Goal: Answer question/provide support

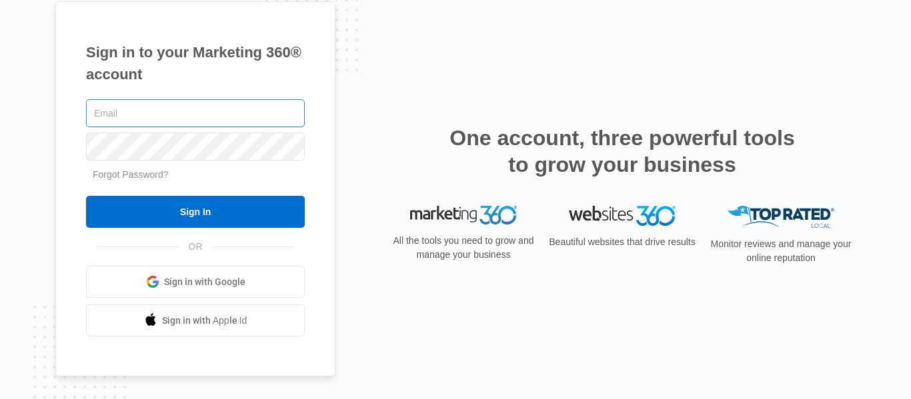
click at [168, 125] on input "text" at bounding box center [195, 113] width 219 height 28
type input "[EMAIL_ADDRESS][DOMAIN_NAME]"
click at [86, 196] on input "Sign In" at bounding box center [195, 212] width 219 height 32
type input "[EMAIL_ADDRESS][DOMAIN_NAME]"
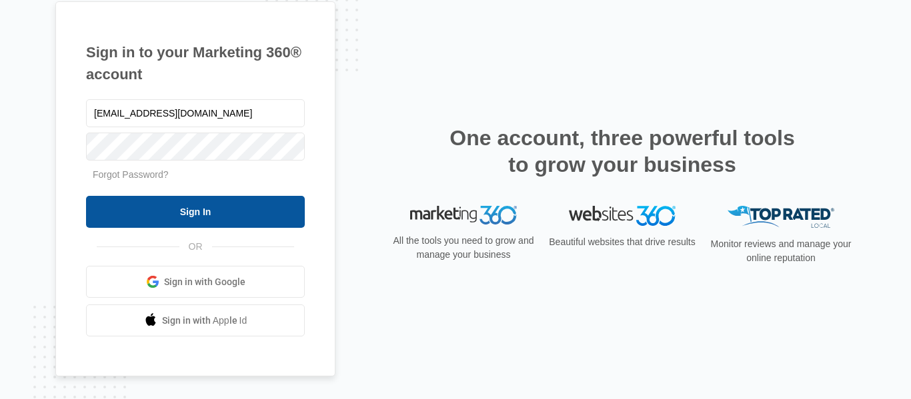
click at [174, 201] on input "Sign In" at bounding box center [195, 212] width 219 height 32
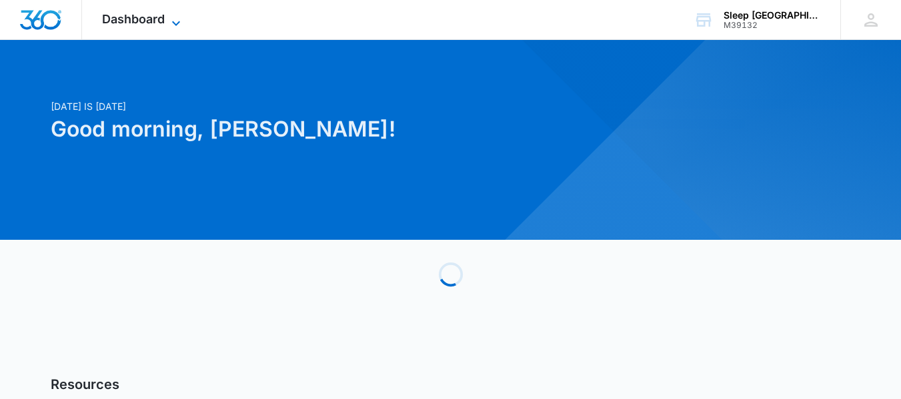
click at [175, 25] on icon at bounding box center [176, 23] width 16 height 16
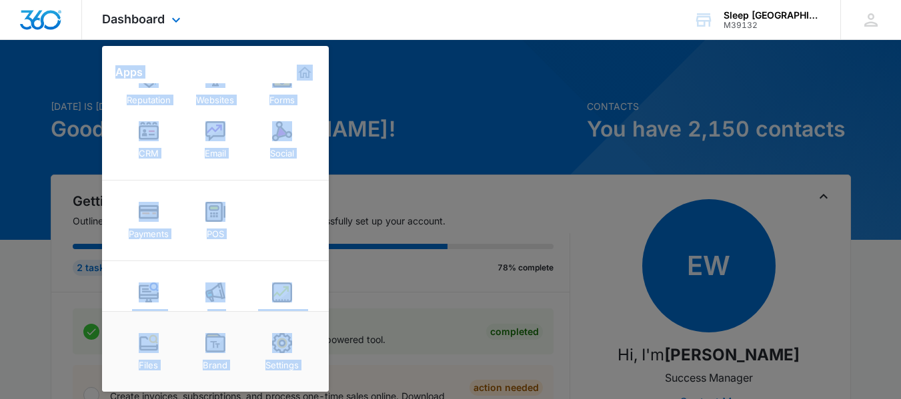
scroll to position [67, 0]
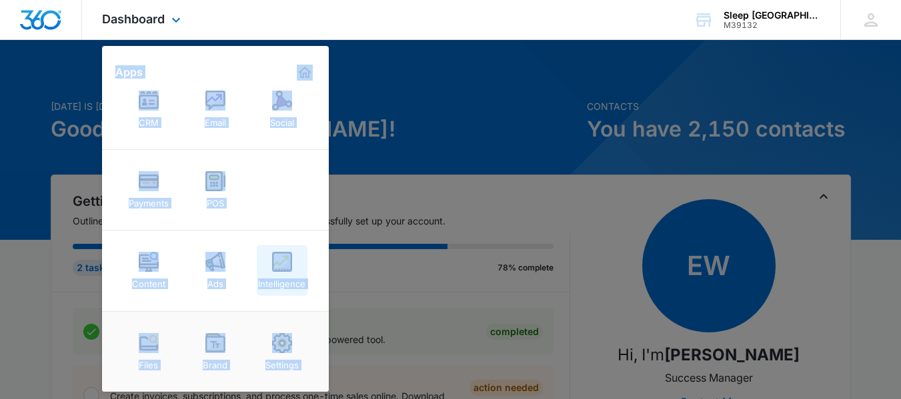
click at [295, 278] on div "Intelligence" at bounding box center [281, 280] width 47 height 17
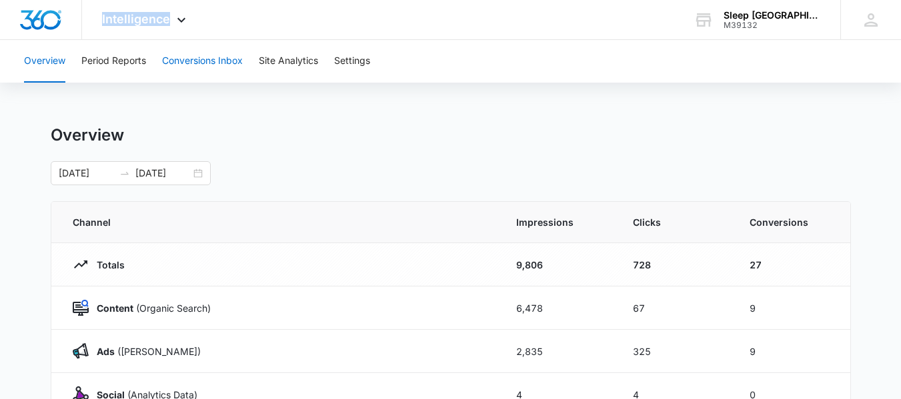
click at [199, 61] on button "Conversions Inbox" at bounding box center [202, 61] width 81 height 43
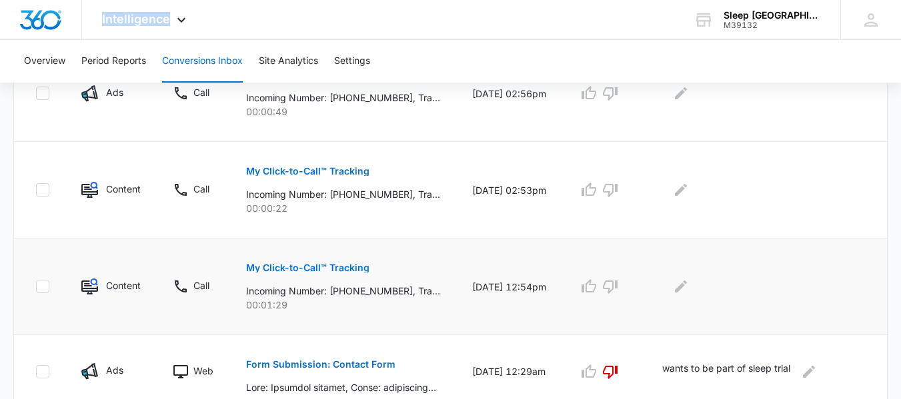
scroll to position [667, 0]
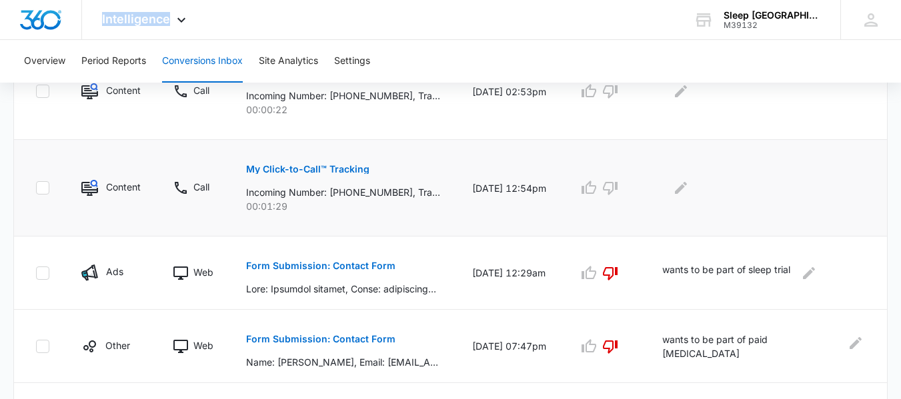
click at [317, 169] on p "My Click-to-Call™ Tracking" at bounding box center [307, 169] width 123 height 9
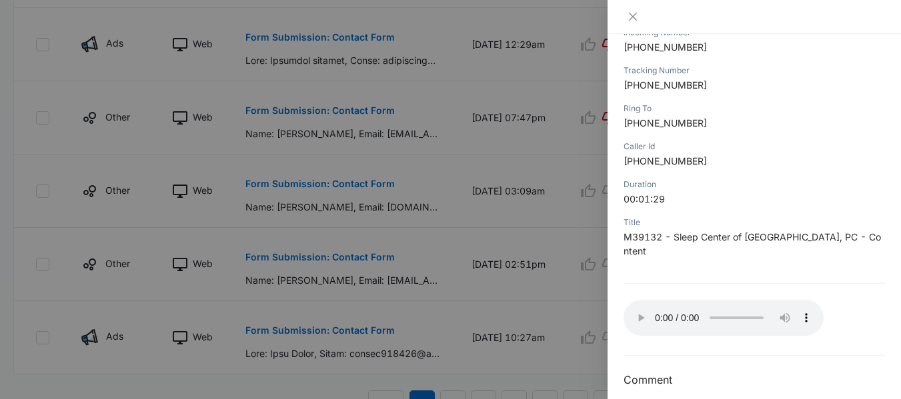
scroll to position [962, 0]
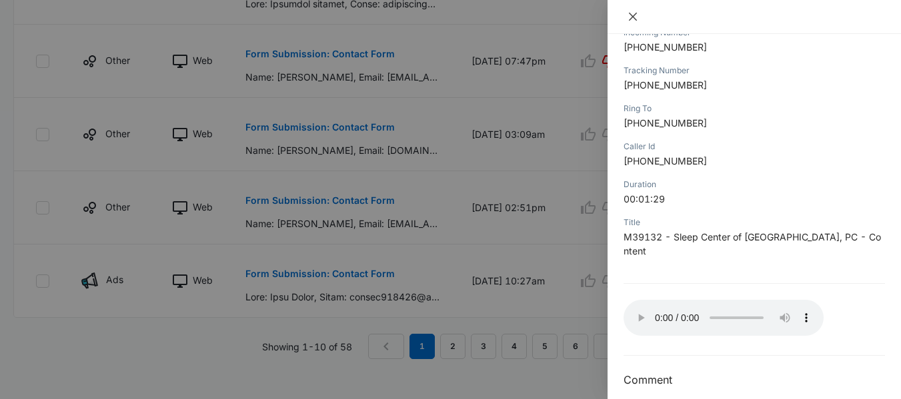
drag, startPoint x: 637, startPoint y: 15, endPoint x: 654, endPoint y: 31, distance: 23.1
click at [637, 15] on icon "close" at bounding box center [632, 16] width 11 height 11
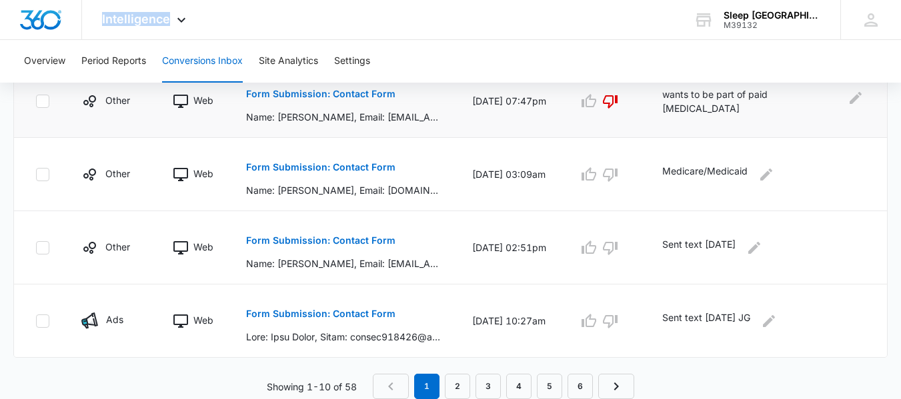
scroll to position [645, 0]
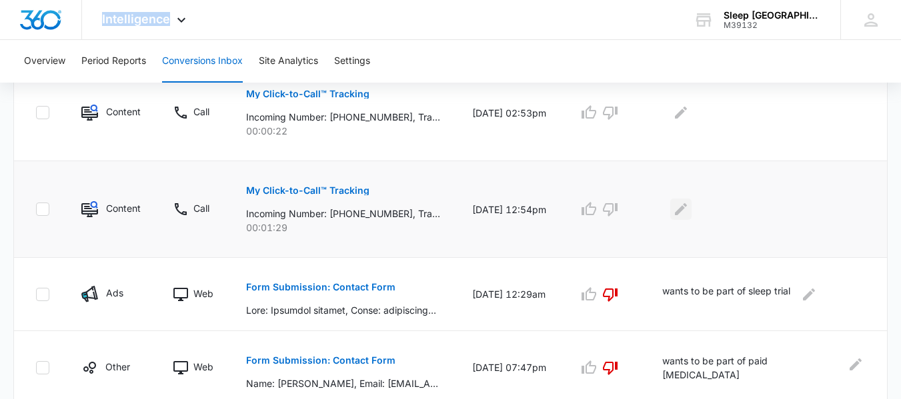
click at [687, 209] on icon "Edit Comments" at bounding box center [681, 209] width 12 height 12
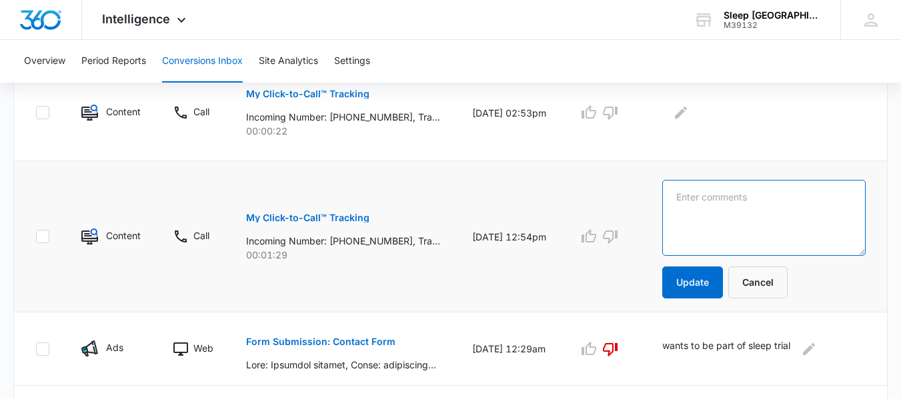
click at [705, 209] on textarea at bounding box center [763, 218] width 203 height 76
type textarea "current patient wanting to schedule an appontment"
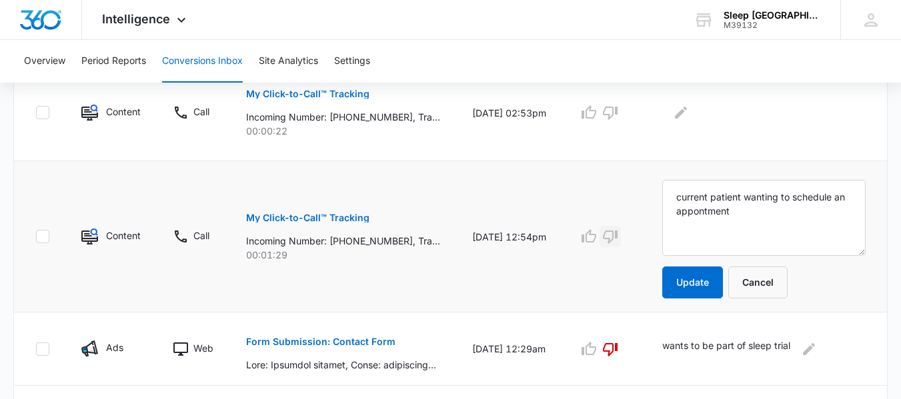
click at [617, 237] on icon "button" at bounding box center [610, 237] width 15 height 13
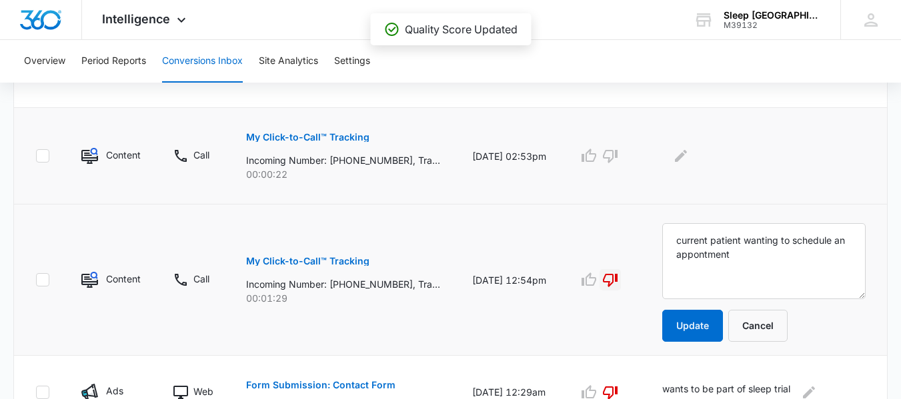
scroll to position [579, 0]
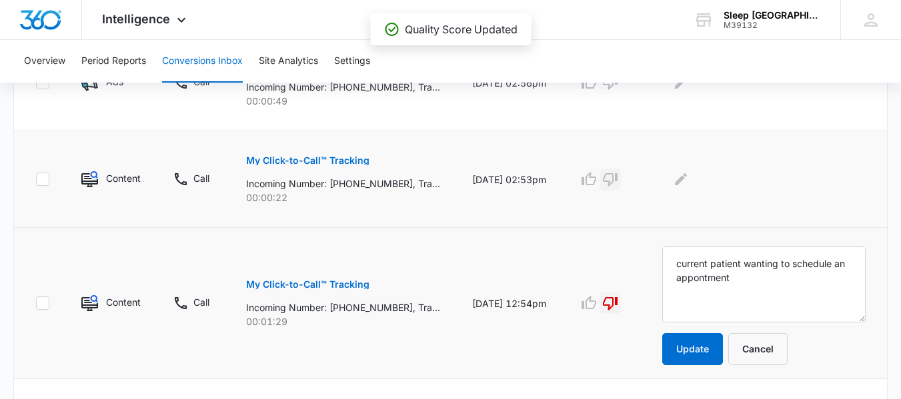
click at [618, 175] on icon "button" at bounding box center [610, 179] width 16 height 16
click at [689, 180] on icon "Edit Comments" at bounding box center [681, 179] width 16 height 16
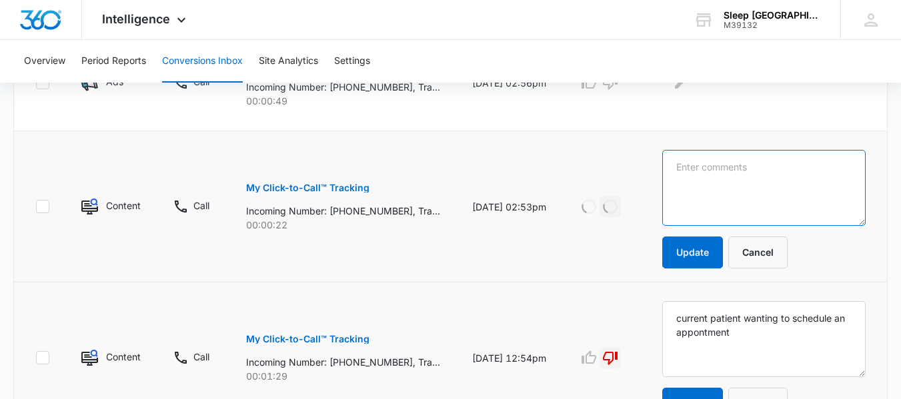
click at [737, 180] on textarea at bounding box center [763, 188] width 203 height 76
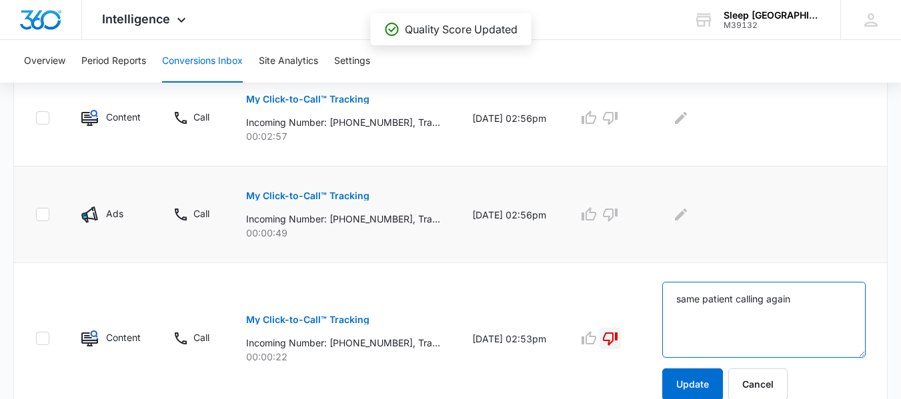
scroll to position [445, 0]
type textarea "same patient calling again"
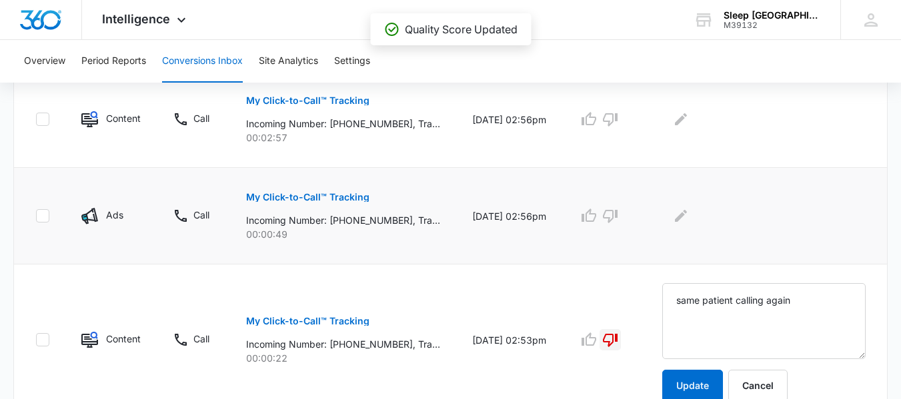
click at [505, 256] on td "09/15/25 at 02:56pm" at bounding box center [509, 216] width 106 height 97
click at [320, 197] on p "My Click-to-Call™ Tracking" at bounding box center [307, 197] width 123 height 9
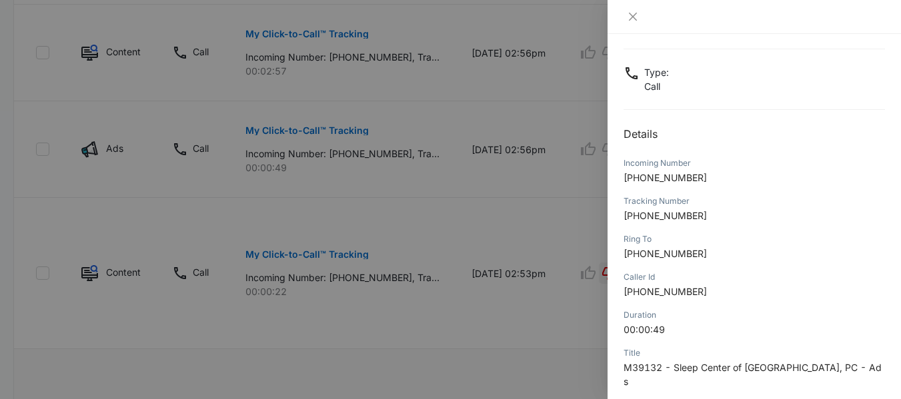
scroll to position [59, 0]
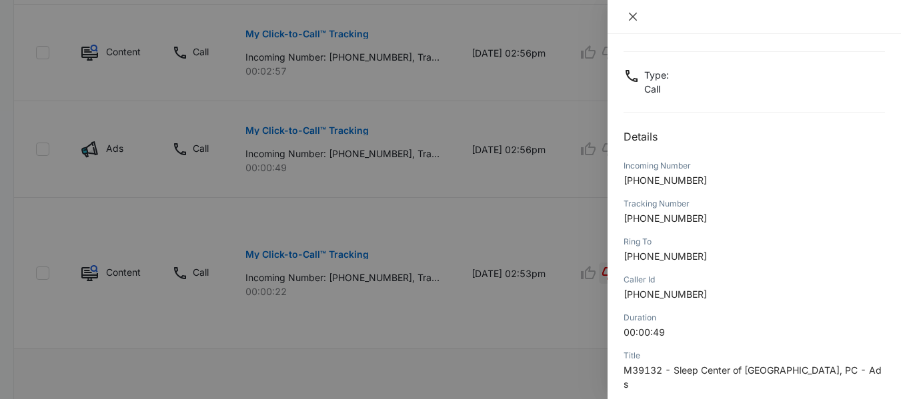
click at [639, 15] on button "Close" at bounding box center [632, 17] width 19 height 12
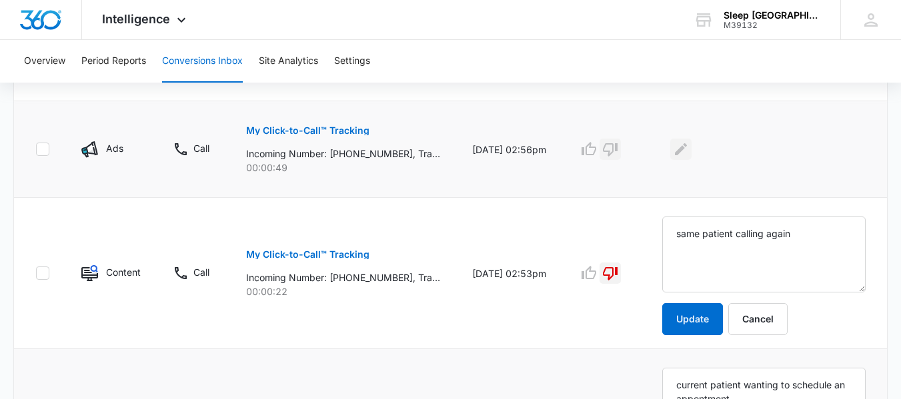
drag, startPoint x: 638, startPoint y: 149, endPoint x: 705, endPoint y: 153, distance: 66.8
click at [618, 149] on icon "button" at bounding box center [610, 149] width 16 height 16
click at [689, 151] on icon "Edit Comments" at bounding box center [681, 149] width 16 height 16
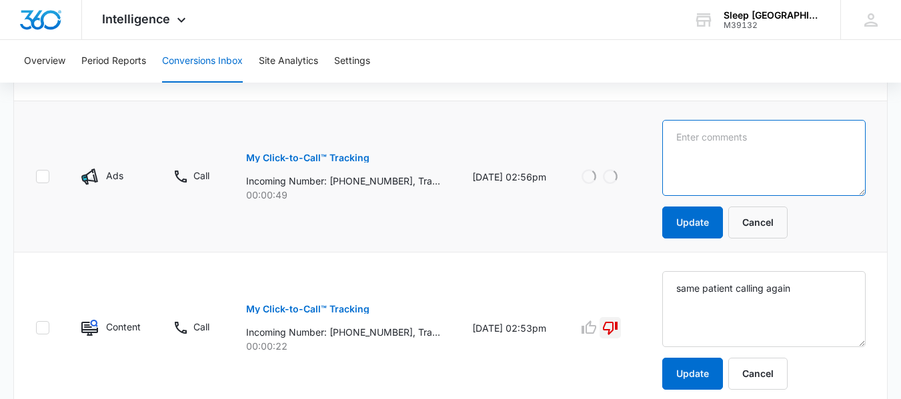
click at [751, 151] on textarea at bounding box center [763, 158] width 203 height 76
type textarea "no message"
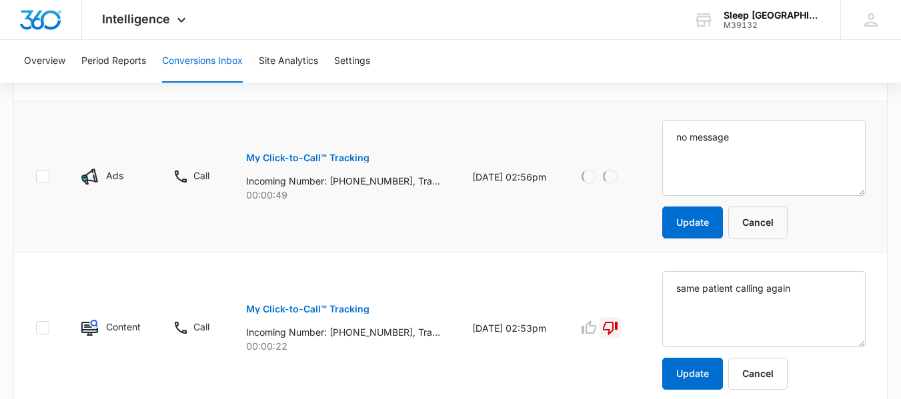
click at [585, 140] on td "Loading Loading" at bounding box center [604, 176] width 84 height 151
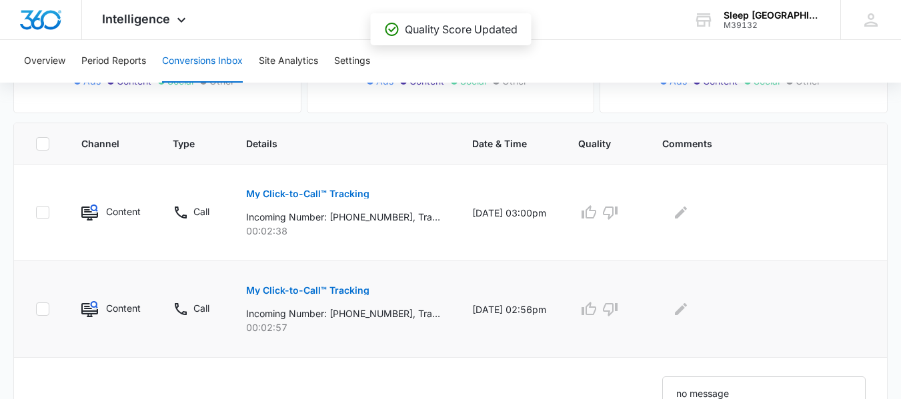
scroll to position [245, 0]
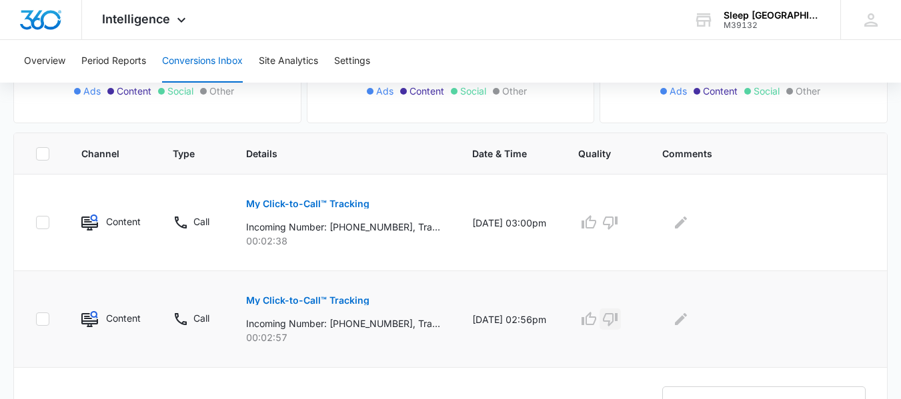
click at [617, 318] on icon "button" at bounding box center [610, 319] width 15 height 13
click at [618, 226] on icon "button" at bounding box center [610, 223] width 16 height 16
click at [689, 325] on icon "Edit Comments" at bounding box center [681, 319] width 16 height 16
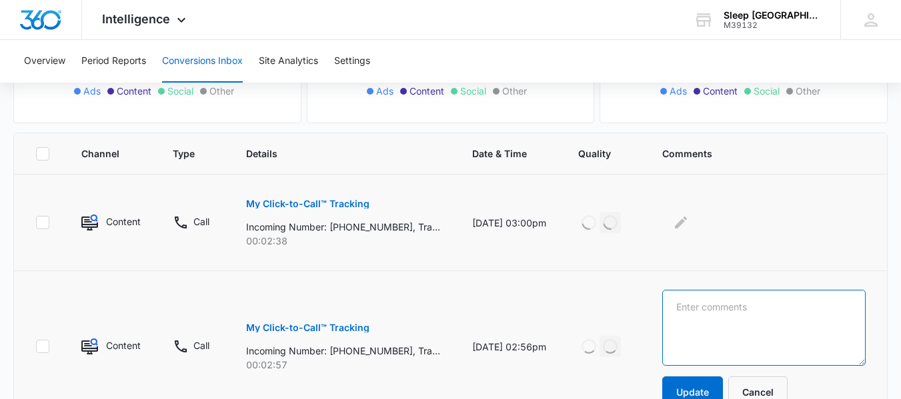
drag, startPoint x: 709, startPoint y: 309, endPoint x: 692, endPoint y: 289, distance: 26.0
click at [707, 309] on textarea at bounding box center [763, 328] width 203 height 76
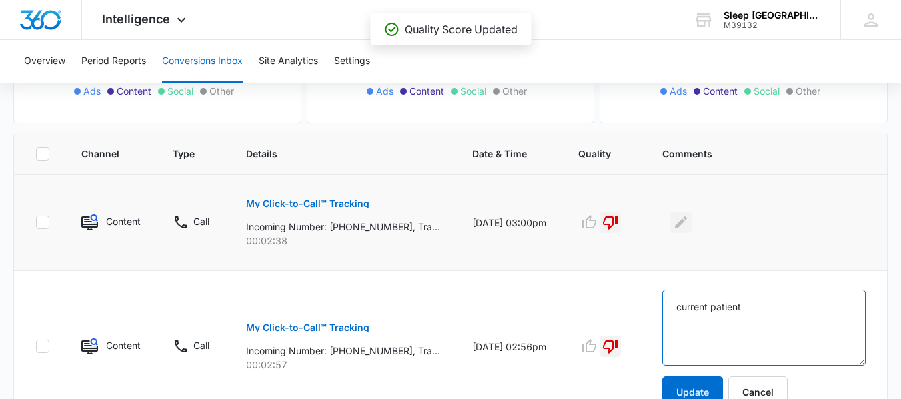
type textarea "current patient"
click at [689, 219] on icon "Edit Comments" at bounding box center [681, 223] width 16 height 16
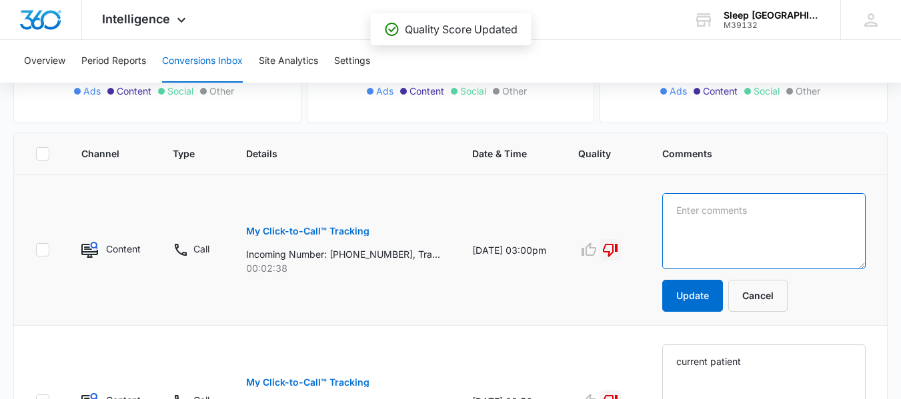
click at [742, 219] on textarea at bounding box center [763, 231] width 203 height 76
type textarea "current patient"
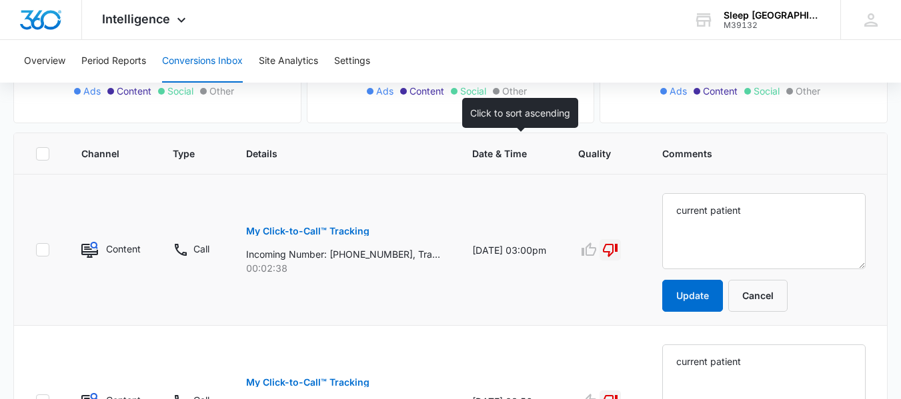
click at [555, 173] on th "Date & Time" at bounding box center [509, 153] width 106 height 41
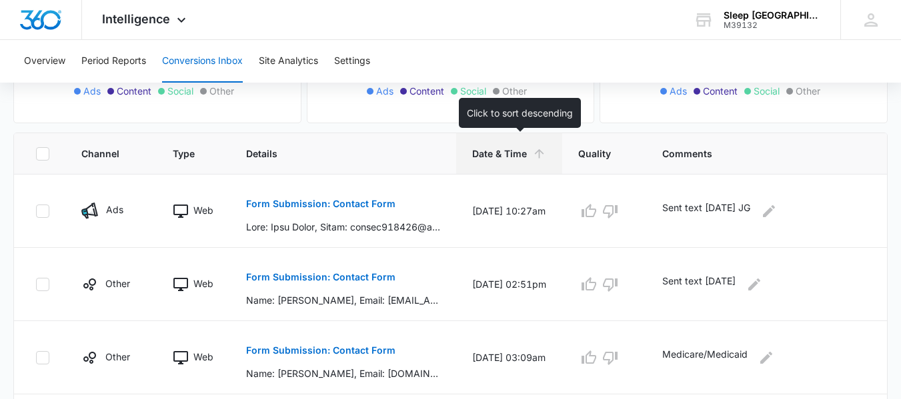
click at [546, 149] on icon at bounding box center [539, 154] width 14 height 14
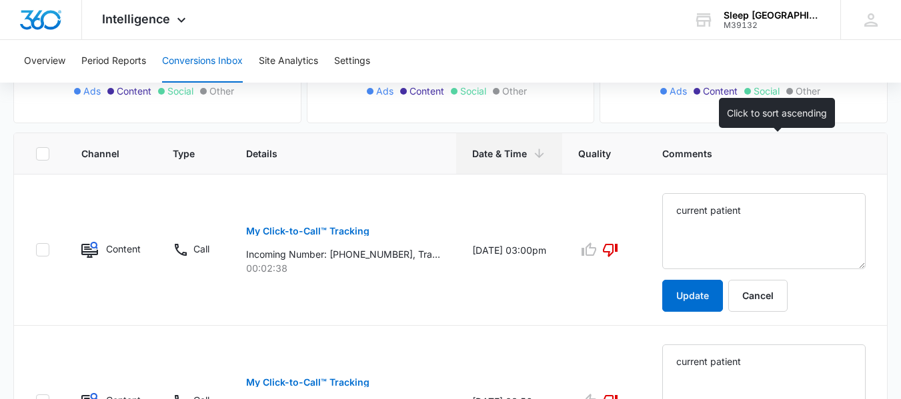
click at [828, 164] on th "Comments" at bounding box center [766, 153] width 241 height 41
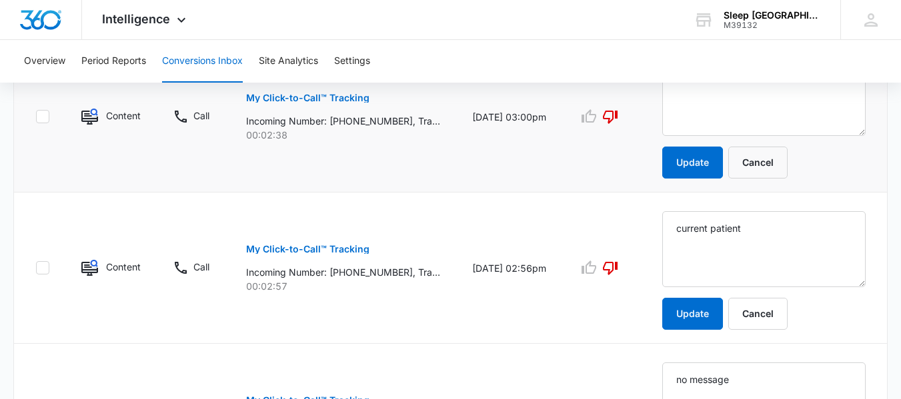
click at [449, 178] on td "My Click-to-Call™ Tracking Incoming Number: +13032294463, Tracking Number: +172…" at bounding box center [343, 116] width 226 height 151
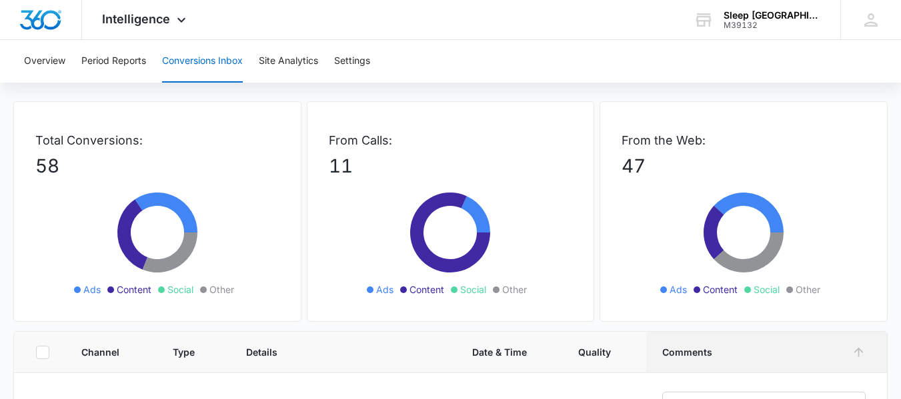
scroll to position [0, 0]
